Goal: Task Accomplishment & Management: Use online tool/utility

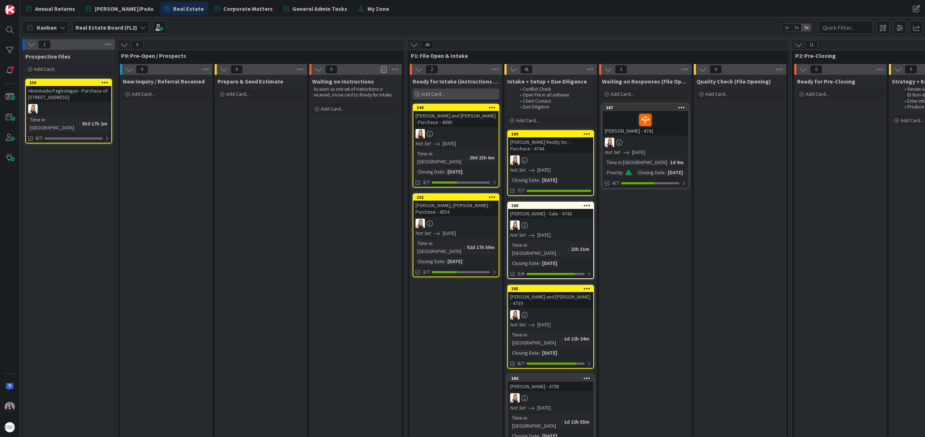
scroll to position [0, 4]
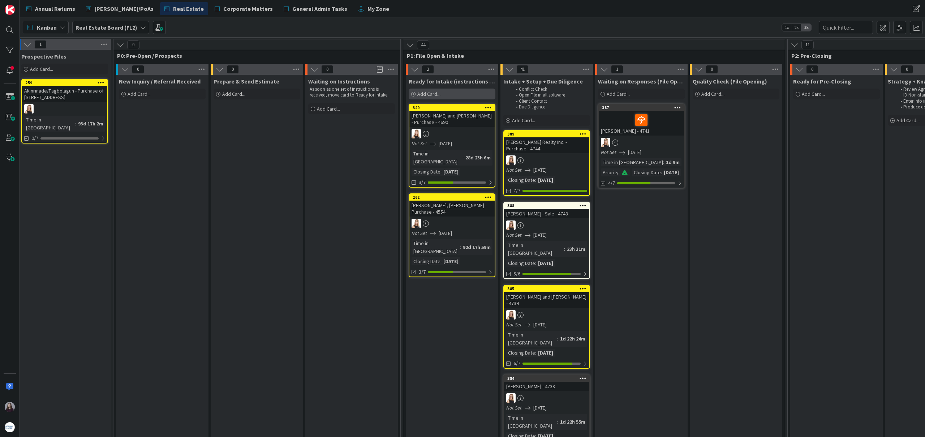
click at [446, 94] on div "Add Card..." at bounding box center [451, 93] width 87 height 11
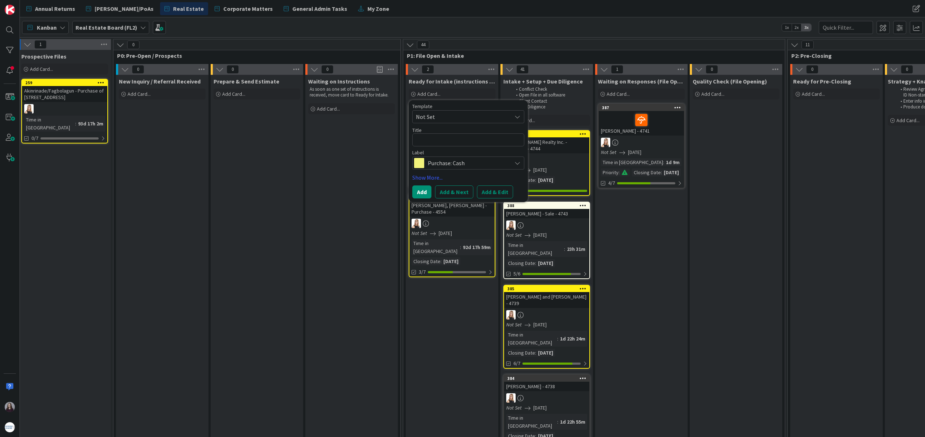
click at [463, 117] on span "Not Set" at bounding box center [461, 116] width 90 height 9
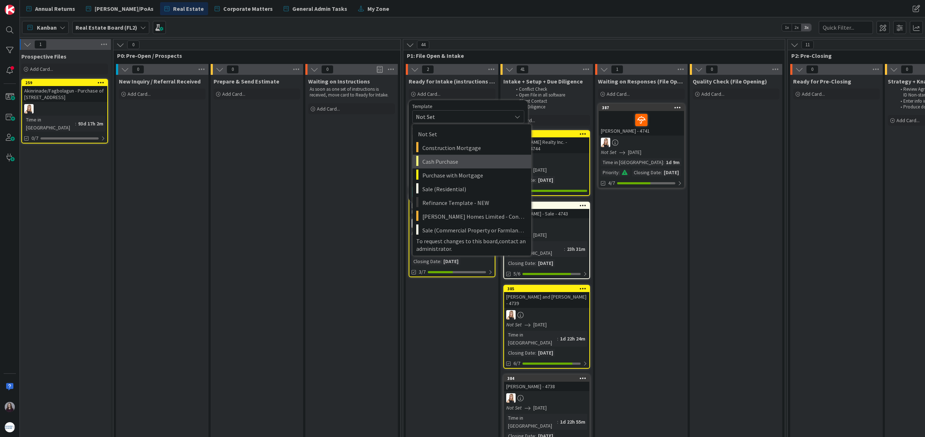
click at [462, 164] on span "Cash Purchase" at bounding box center [473, 161] width 103 height 9
type textarea "x"
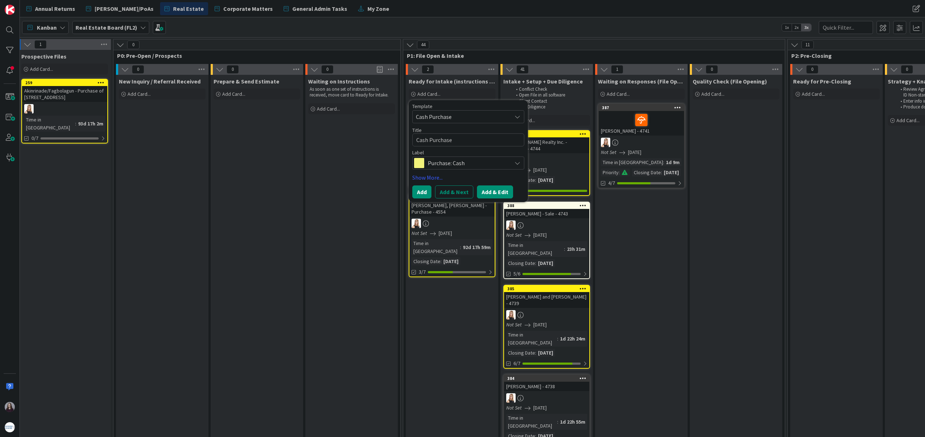
click at [502, 191] on button "Add & Edit" at bounding box center [495, 191] width 36 height 13
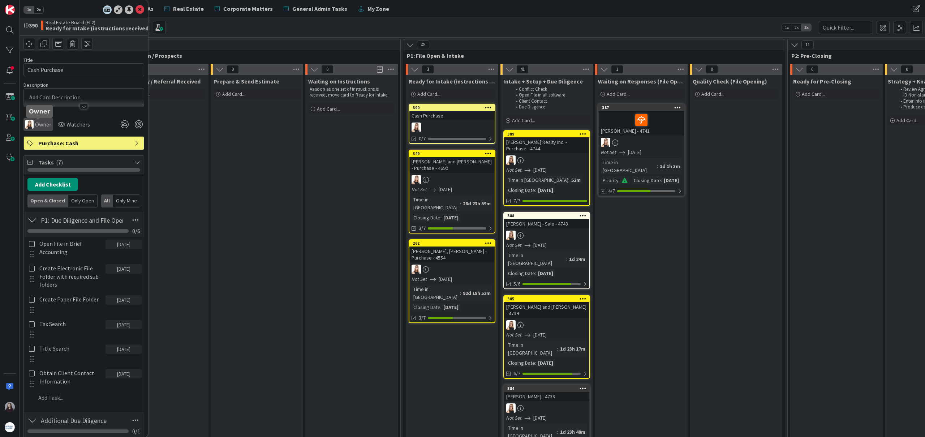
click at [36, 121] on span "Owner" at bounding box center [43, 124] width 16 height 9
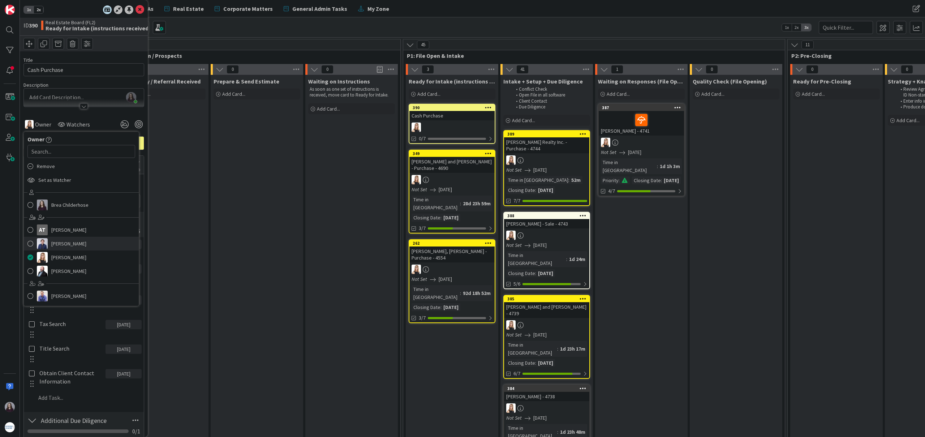
click at [69, 246] on span "[PERSON_NAME]" at bounding box center [68, 243] width 35 height 11
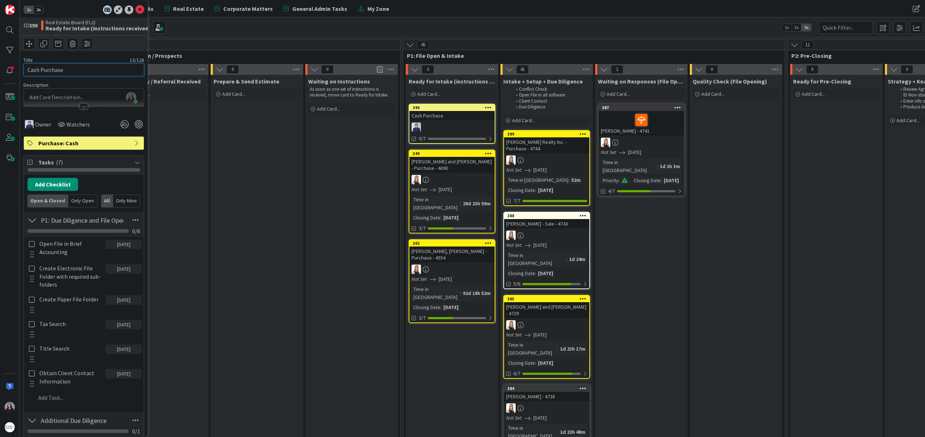
click at [81, 70] on input "Cash Purchase" at bounding box center [83, 69] width 121 height 13
drag, startPoint x: 81, startPoint y: 70, endPoint x: 26, endPoint y: 70, distance: 54.2
click at [26, 70] on input "Cash Purchase" at bounding box center [83, 69] width 121 height 13
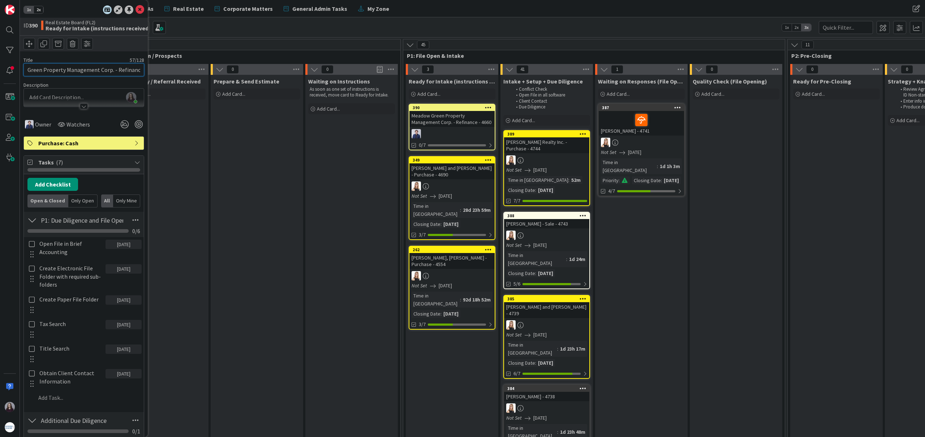
scroll to position [0, 36]
drag, startPoint x: 112, startPoint y: 72, endPoint x: 146, endPoint y: 70, distance: 34.0
click at [146, 70] on div "1x 2x ID 390 Real Estate Board (FL2) Ready for Intake (instructions received) T…" at bounding box center [84, 218] width 128 height 437
click at [129, 70] on input "Meadow Green Property Management Corp. - Refinance - 4660" at bounding box center [83, 69] width 121 height 13
drag, startPoint x: 142, startPoint y: 71, endPoint x: 101, endPoint y: 71, distance: 40.5
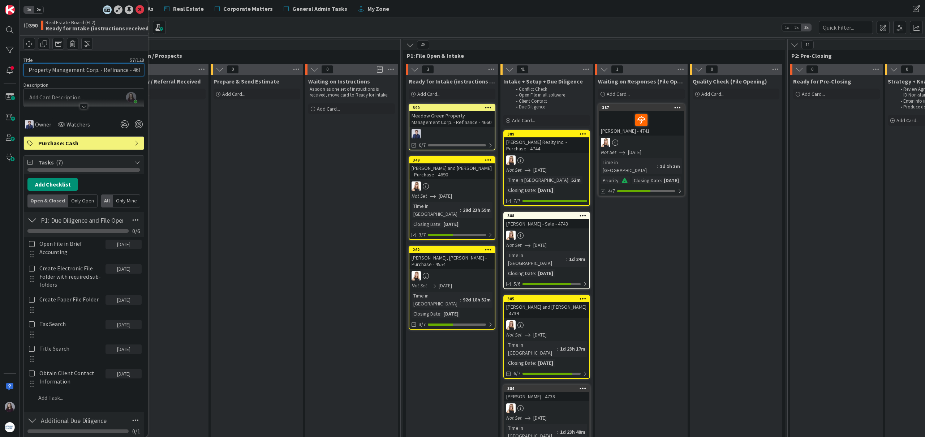
click at [101, 71] on input "Meadow Green Property Management Corp. - Refinance - 4660" at bounding box center [83, 69] width 121 height 13
type input "Meadow Green Property Management Corp. - Purchase - 4746"
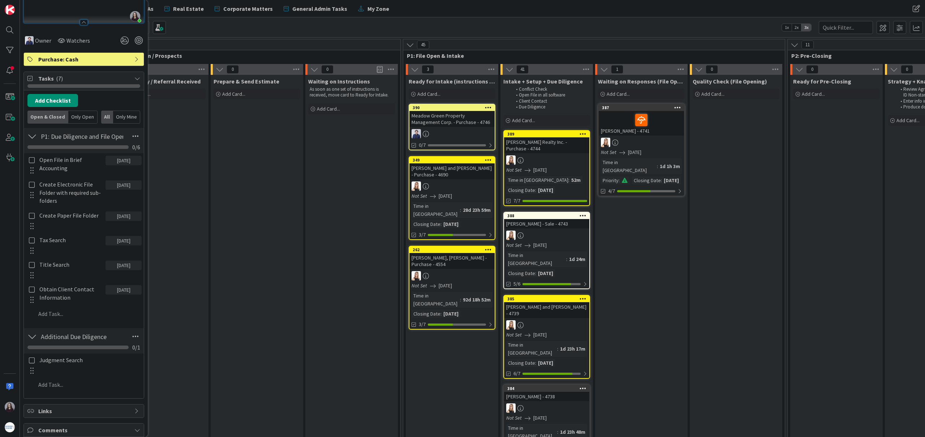
scroll to position [144, 0]
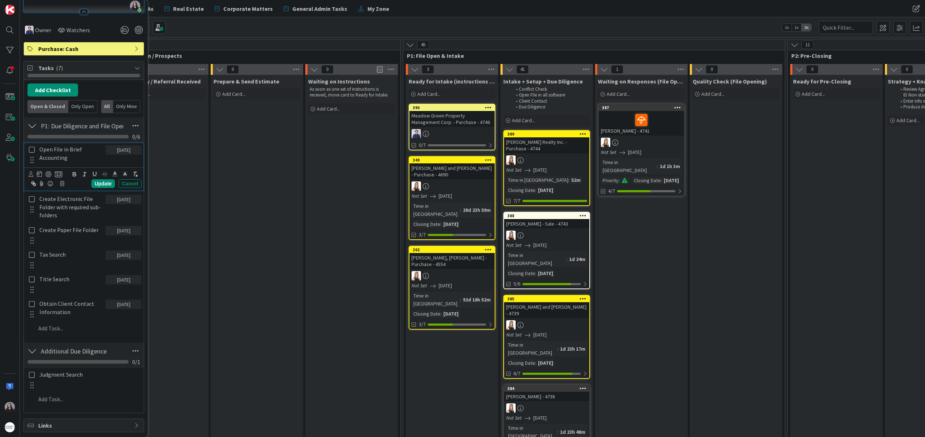
click at [30, 147] on icon at bounding box center [32, 149] width 6 height 7
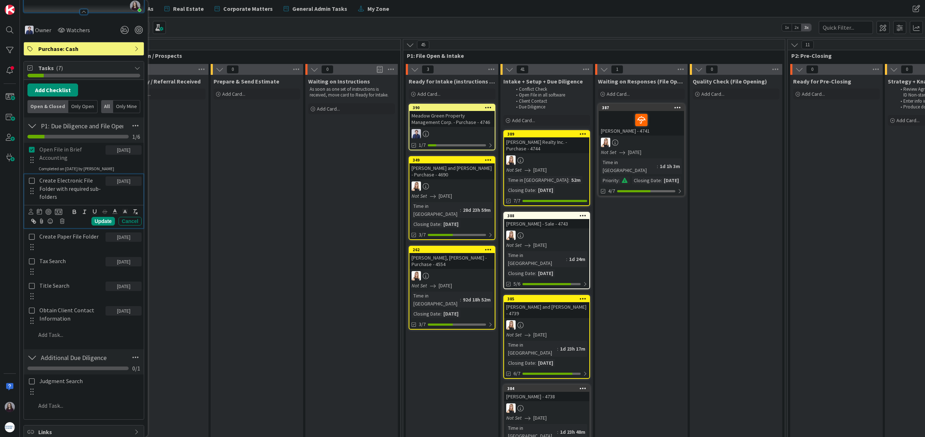
click at [34, 183] on icon at bounding box center [32, 180] width 6 height 7
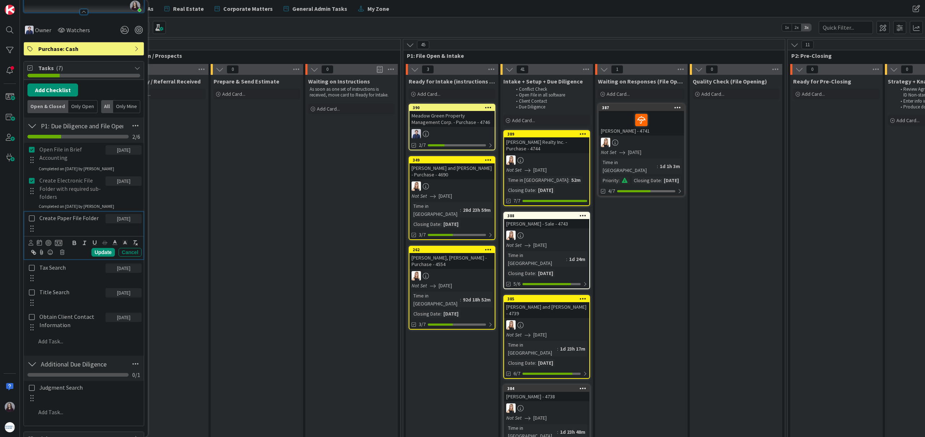
click at [32, 219] on icon at bounding box center [32, 218] width 6 height 7
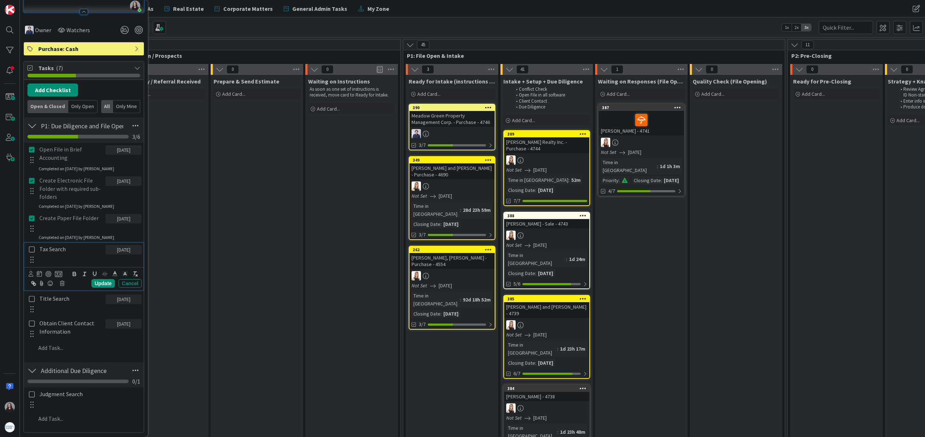
drag, startPoint x: 31, startPoint y: 248, endPoint x: 31, endPoint y: 254, distance: 6.5
click at [31, 248] on icon at bounding box center [32, 249] width 6 height 7
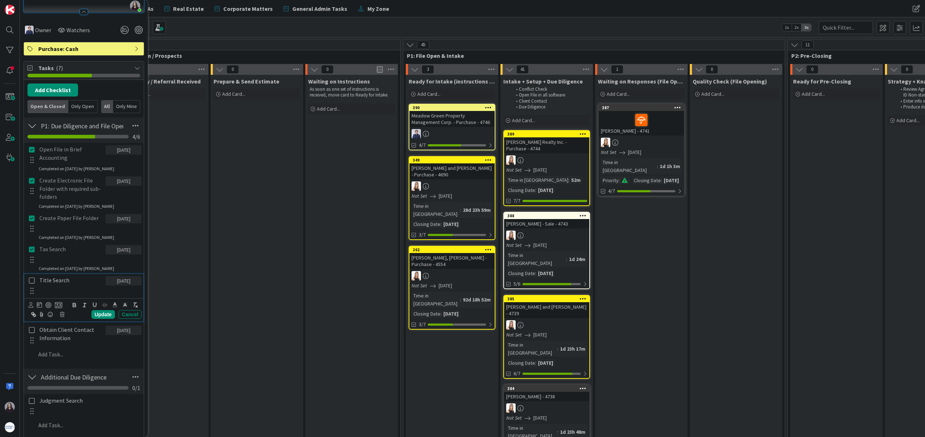
drag, startPoint x: 31, startPoint y: 280, endPoint x: 31, endPoint y: 284, distance: 3.6
click at [31, 280] on icon at bounding box center [32, 280] width 6 height 7
click at [30, 312] on icon at bounding box center [32, 311] width 6 height 7
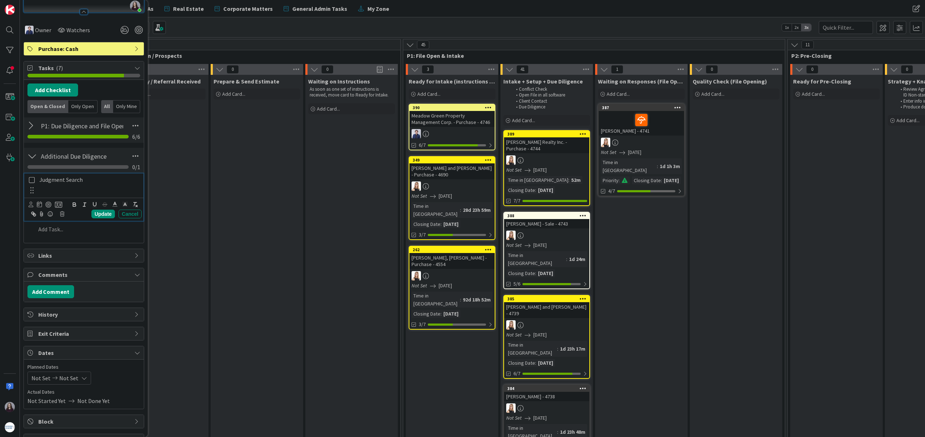
click at [33, 180] on icon at bounding box center [32, 180] width 6 height 7
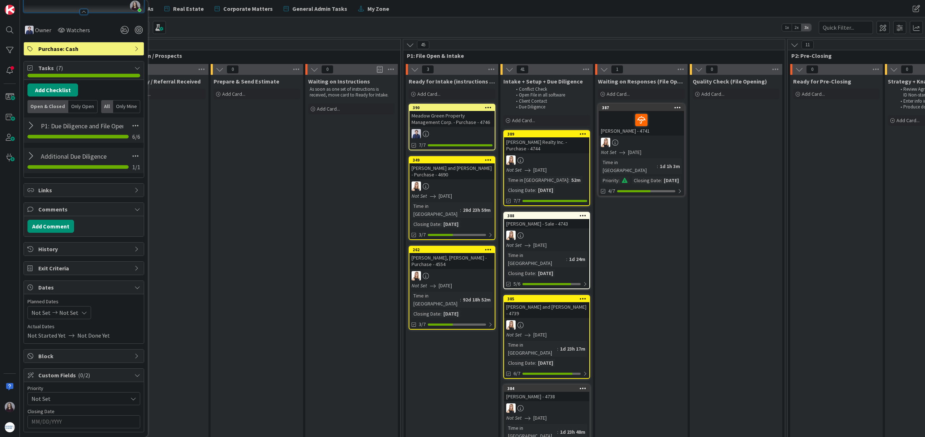
scroll to position [202, 0]
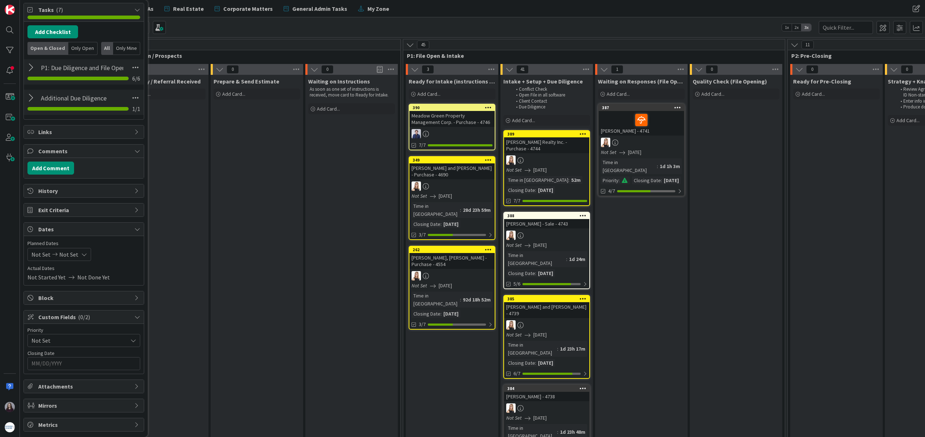
click at [81, 252] on icon at bounding box center [84, 254] width 6 height 6
click at [112, 318] on td "12" at bounding box center [113, 317] width 14 height 14
type input "[DATE]"
click at [112, 318] on td "12" at bounding box center [113, 317] width 14 height 14
type input "[DATE]"
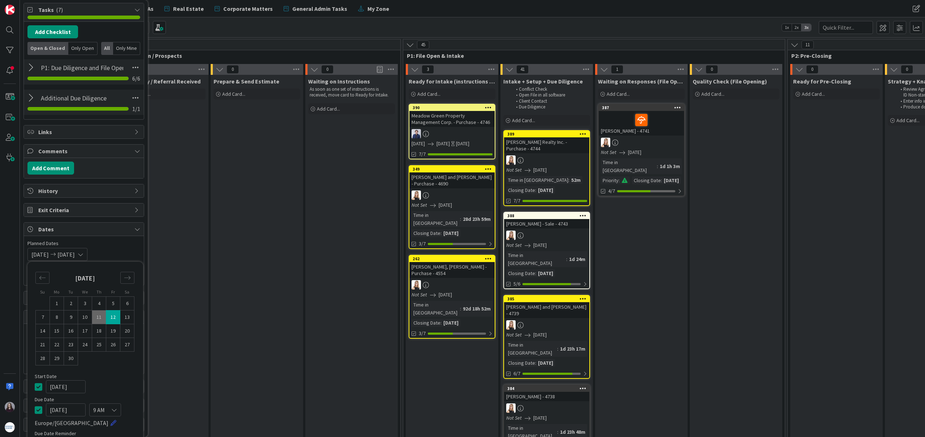
click at [38, 389] on icon at bounding box center [39, 386] width 8 height 9
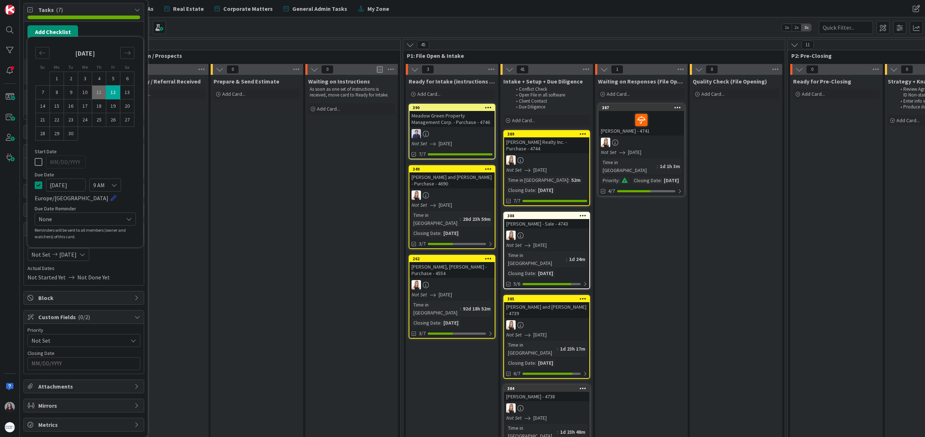
click at [108, 362] on input "MM/DD/YYYY" at bounding box center [83, 363] width 105 height 12
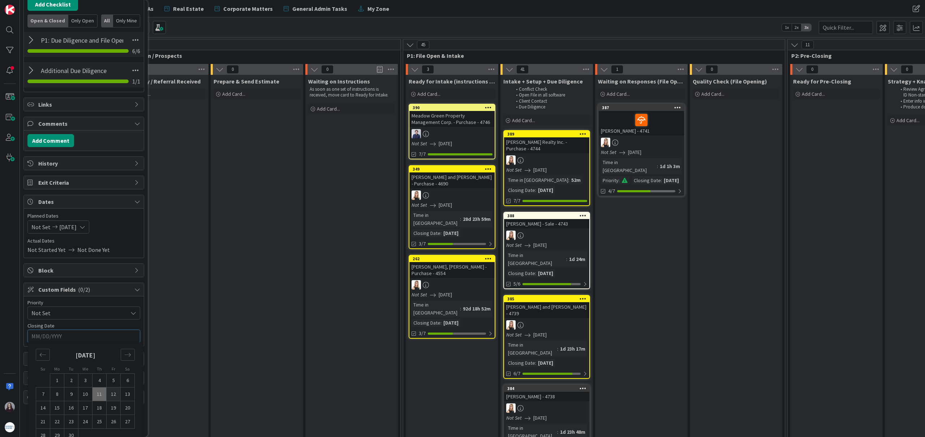
click at [113, 392] on td "12" at bounding box center [114, 394] width 14 height 14
type input "[DATE]"
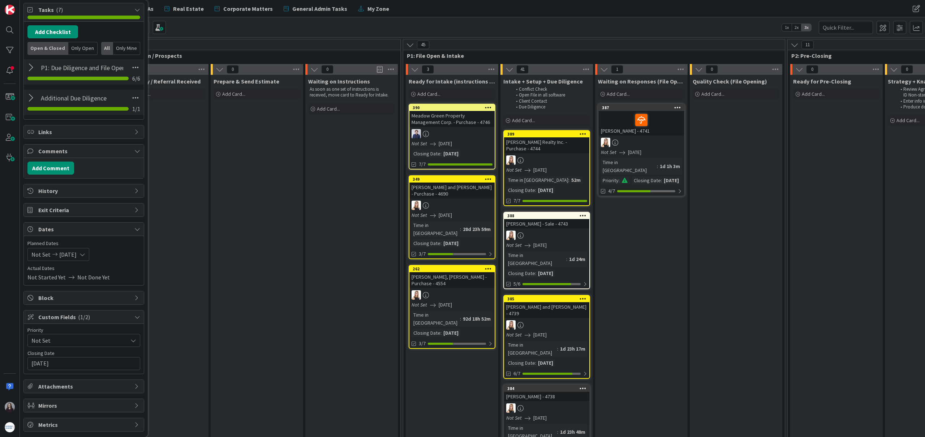
scroll to position [0, 0]
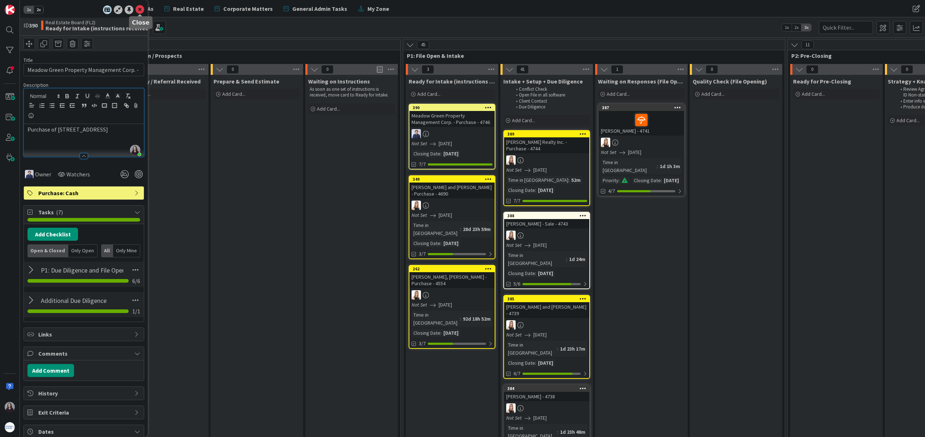
click at [137, 10] on icon at bounding box center [139, 9] width 9 height 9
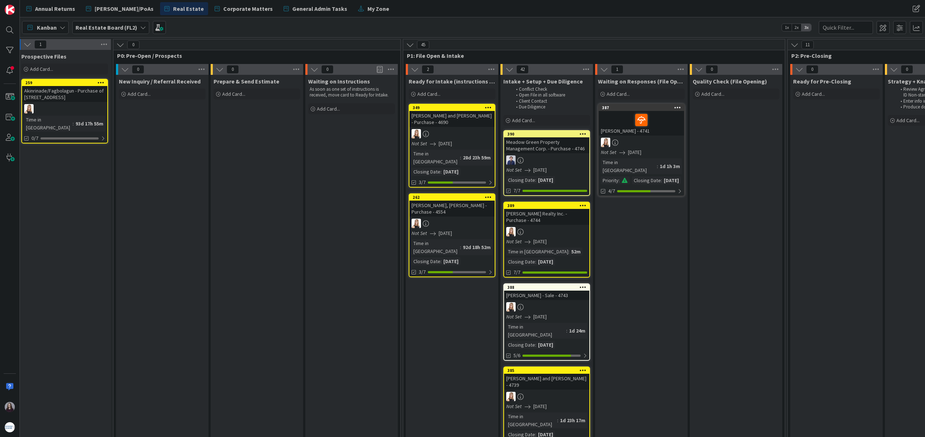
drag, startPoint x: 449, startPoint y: 106, endPoint x: 494, endPoint y: 9, distance: 107.5
